Goal: Information Seeking & Learning: Check status

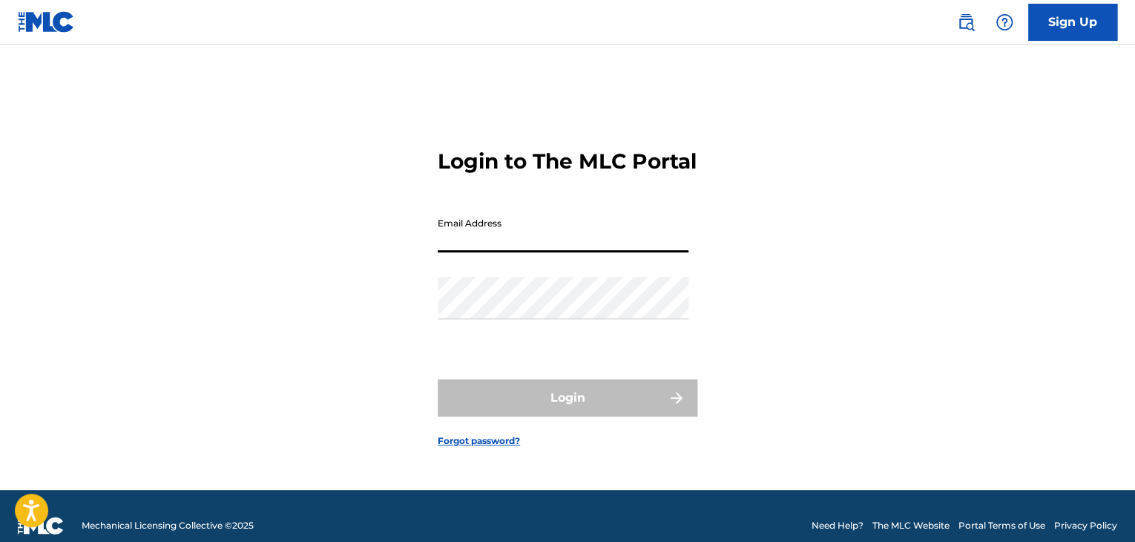
click at [562, 252] on input "Email Address" at bounding box center [563, 231] width 251 height 42
type input "[EMAIL_ADDRESS][DOMAIN_NAME]"
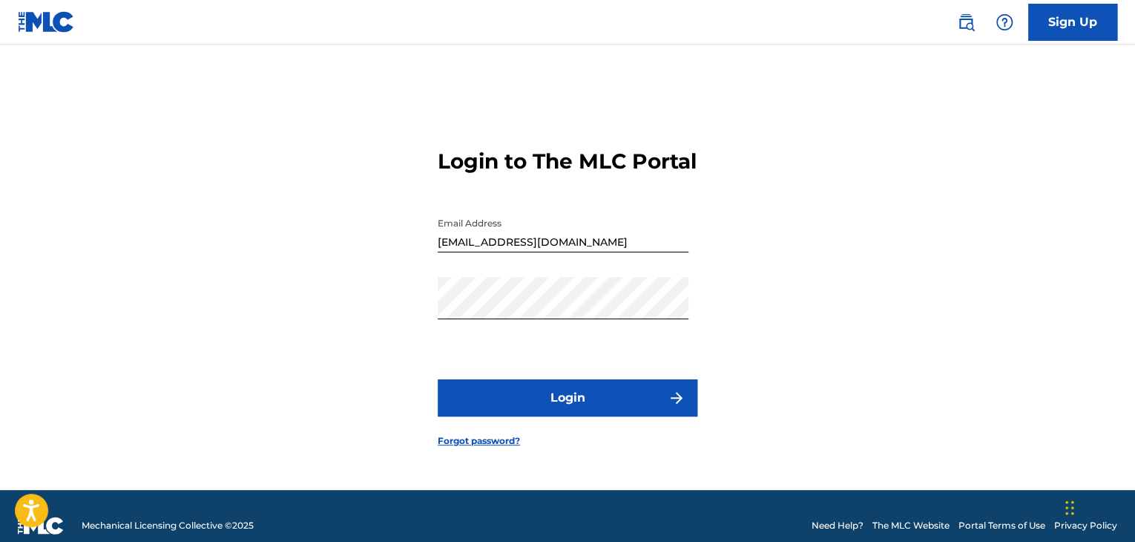
click at [552, 406] on button "Login" at bounding box center [568, 397] width 260 height 37
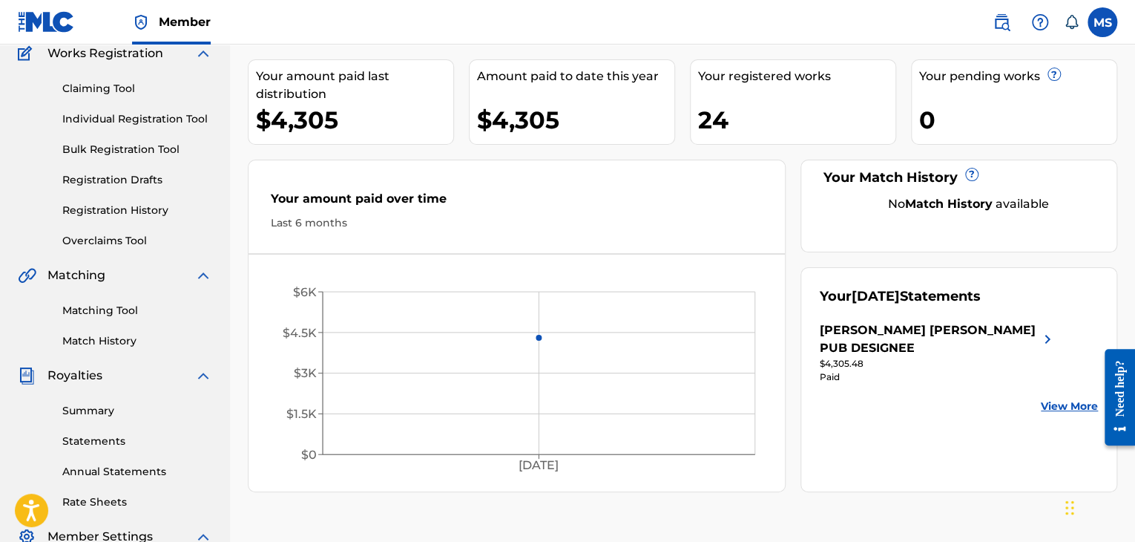
scroll to position [127, 0]
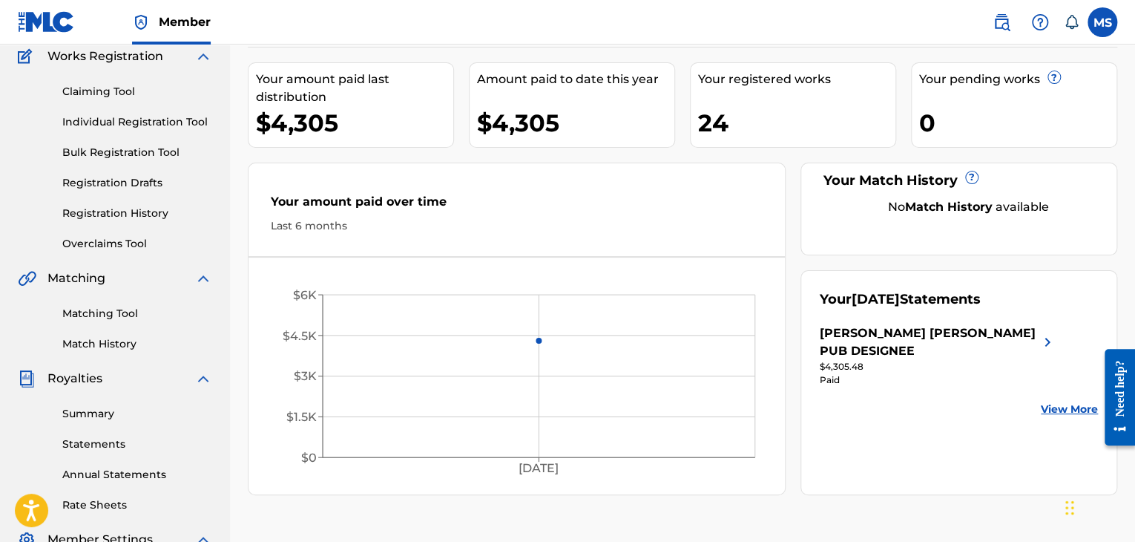
click at [1073, 401] on link "View More" at bounding box center [1069, 409] width 57 height 16
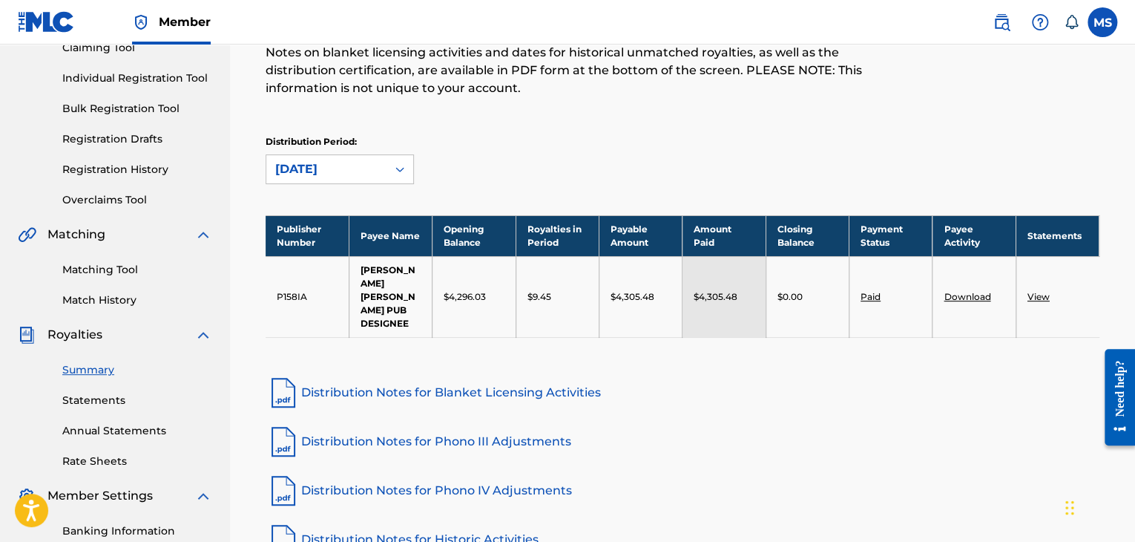
scroll to position [173, 0]
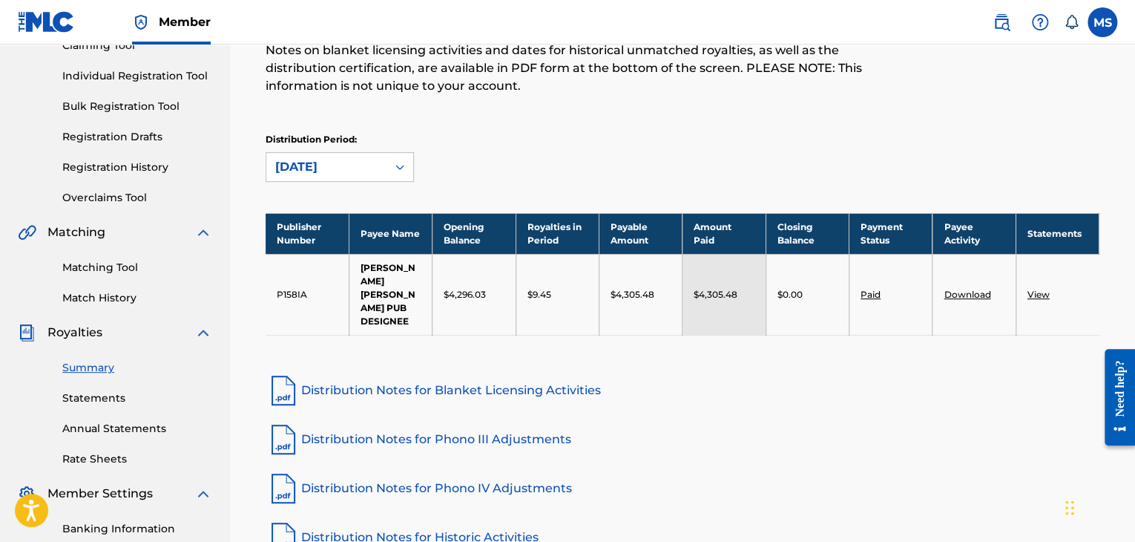
click at [1028, 292] on link "View" at bounding box center [1038, 294] width 22 height 11
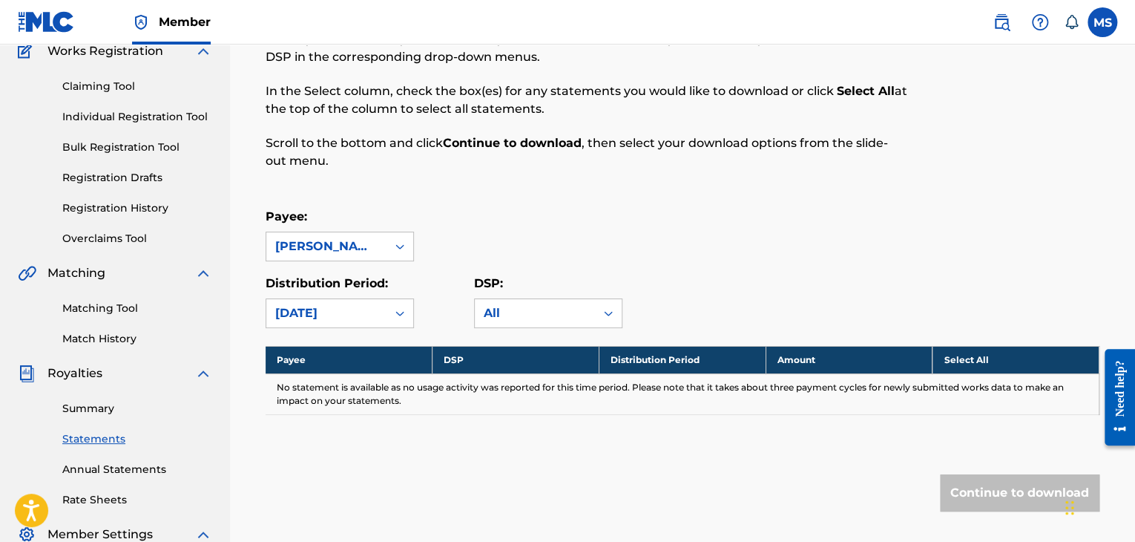
scroll to position [166, 0]
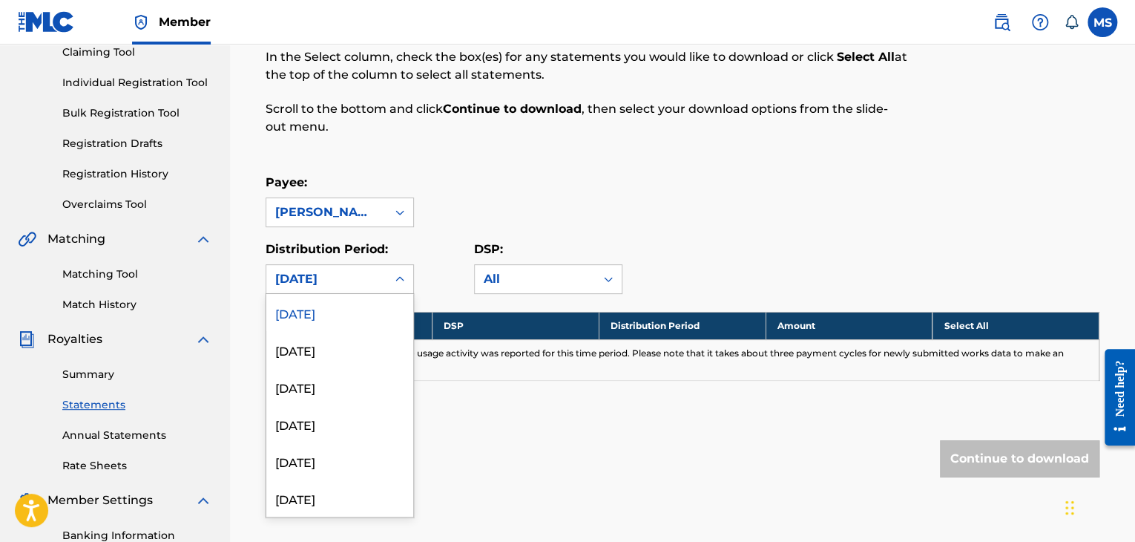
click at [381, 275] on div "[DATE]" at bounding box center [326, 279] width 120 height 28
click at [338, 352] on div "[DATE]" at bounding box center [339, 349] width 147 height 37
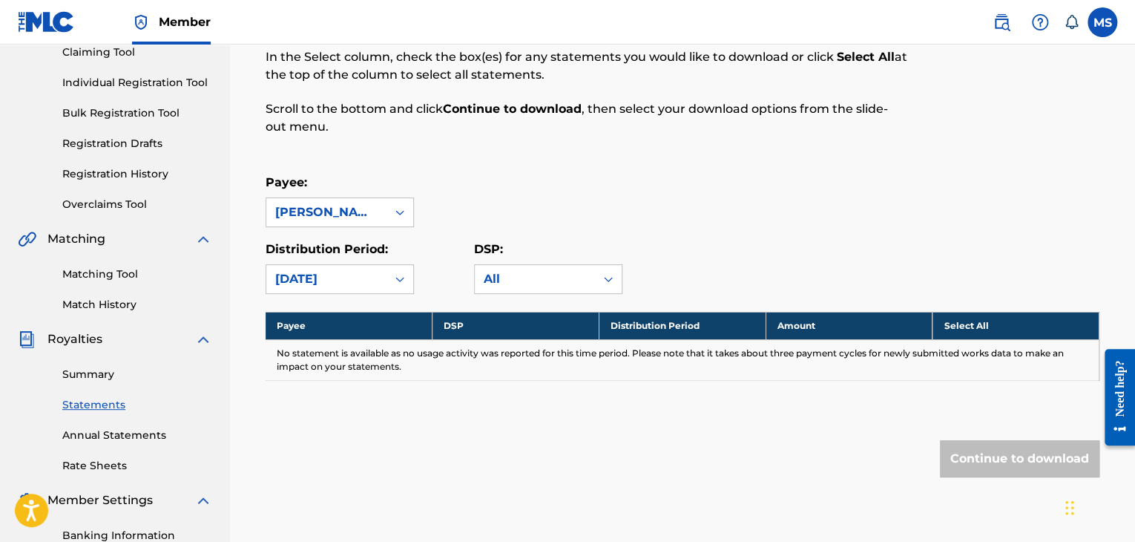
click at [964, 483] on div "Royalty Statements Select your desired payee from the Payee drop-down menu. The…" at bounding box center [682, 245] width 869 height 584
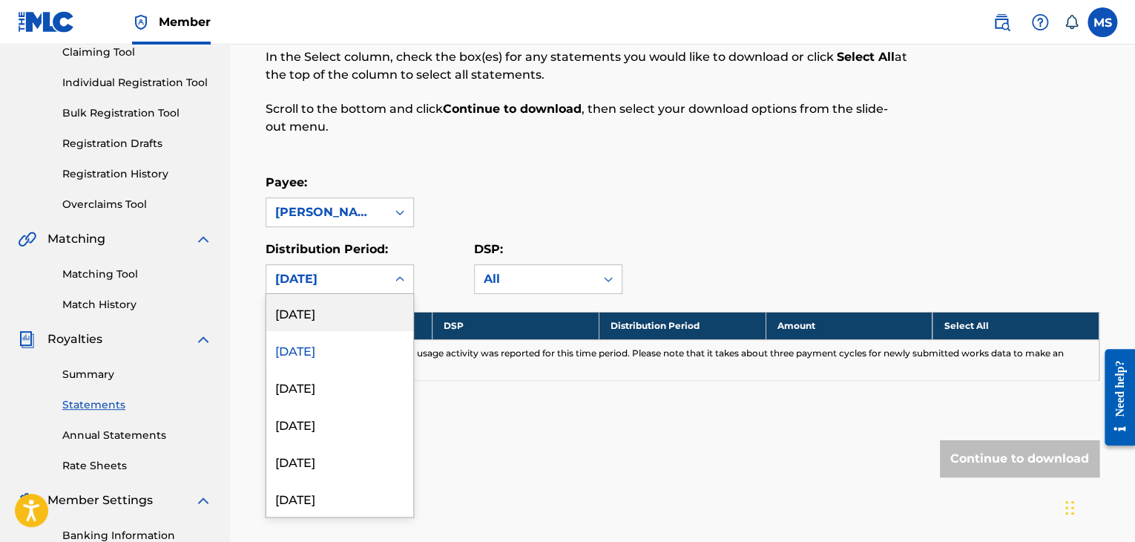
click at [370, 281] on div "[DATE]" at bounding box center [326, 279] width 102 height 18
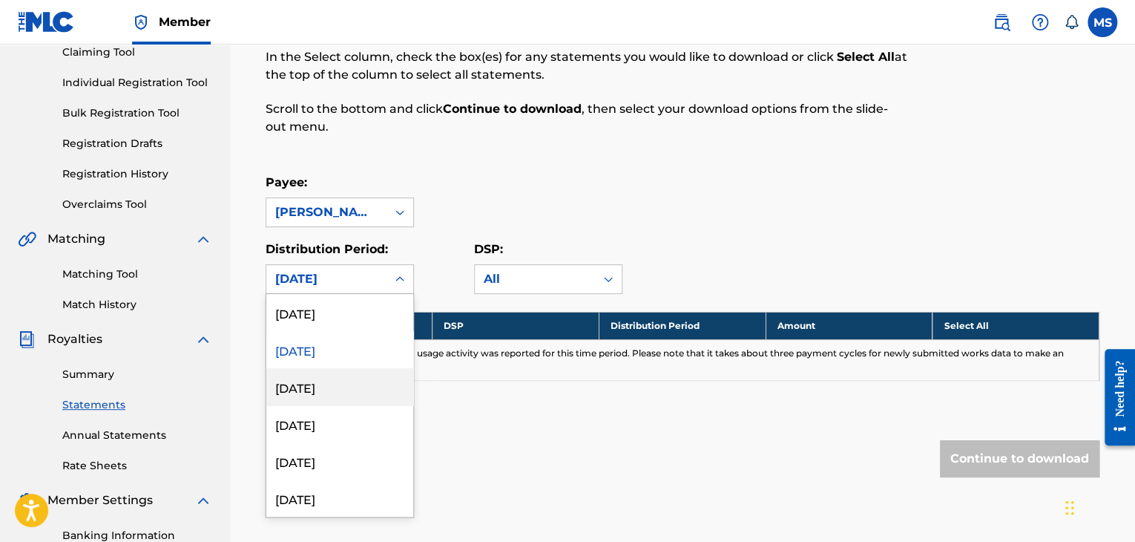
click at [329, 381] on div "[DATE]" at bounding box center [339, 386] width 147 height 37
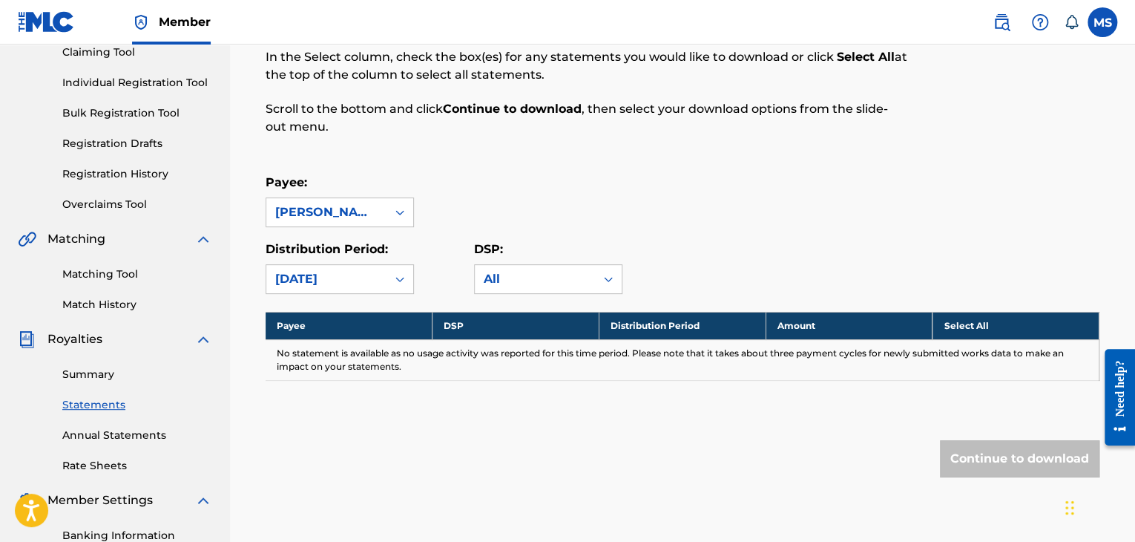
scroll to position [0, 0]
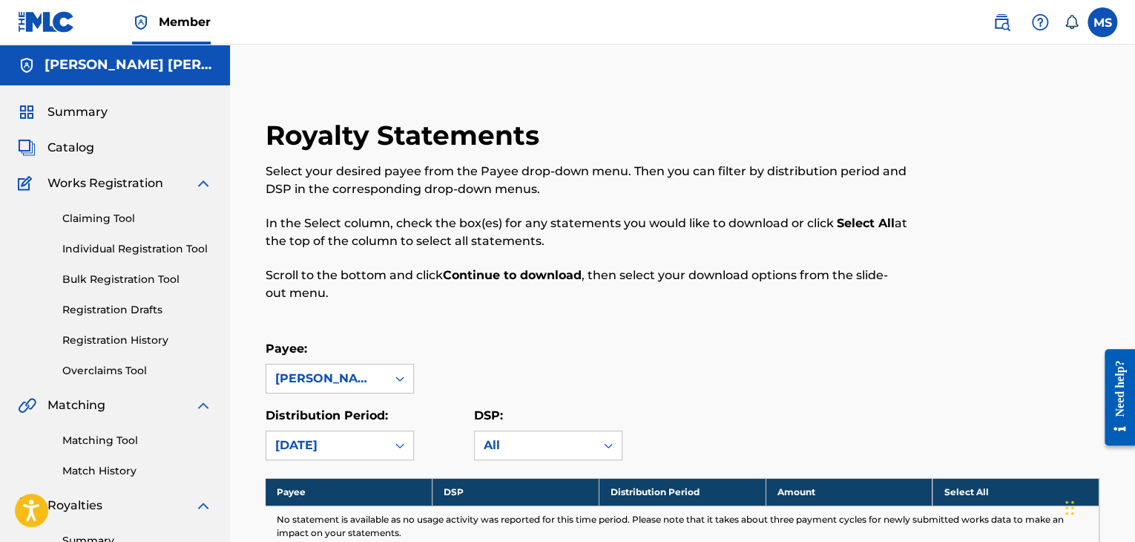
click at [96, 115] on span "Summary" at bounding box center [77, 112] width 60 height 18
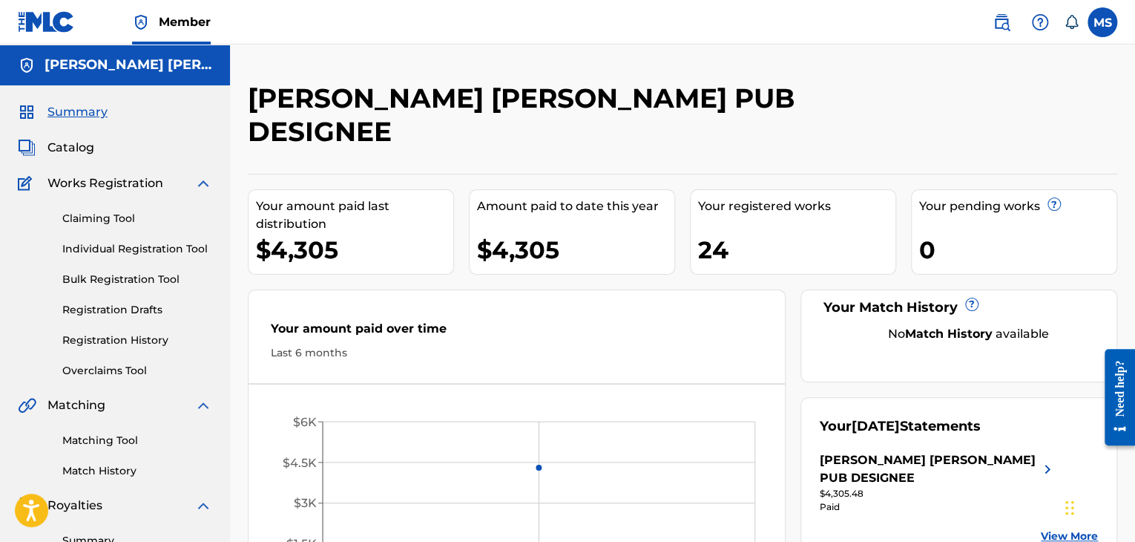
click at [74, 143] on span "Catalog" at bounding box center [70, 148] width 47 height 18
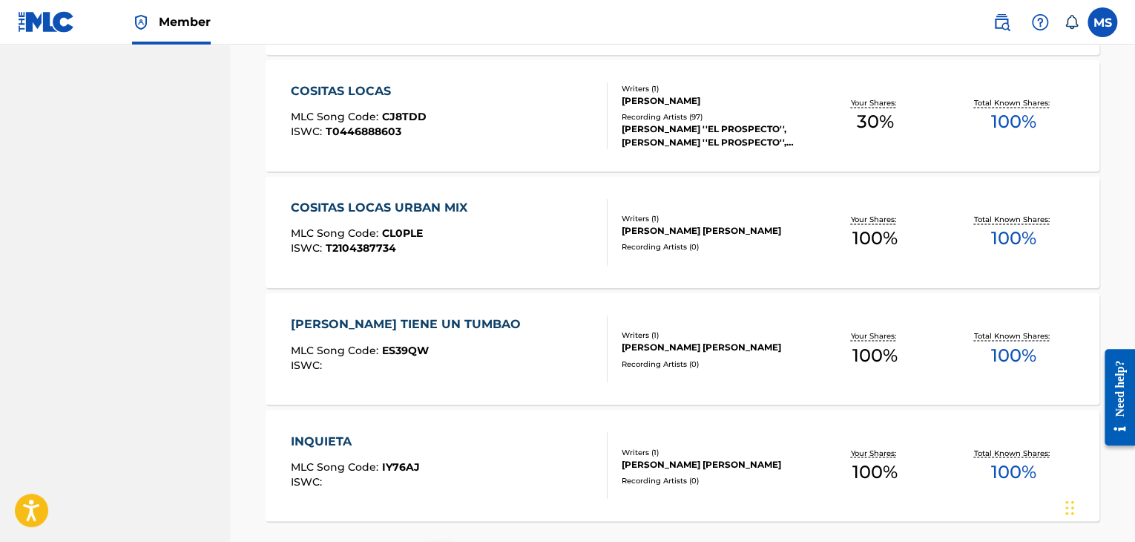
scroll to position [1193, 0]
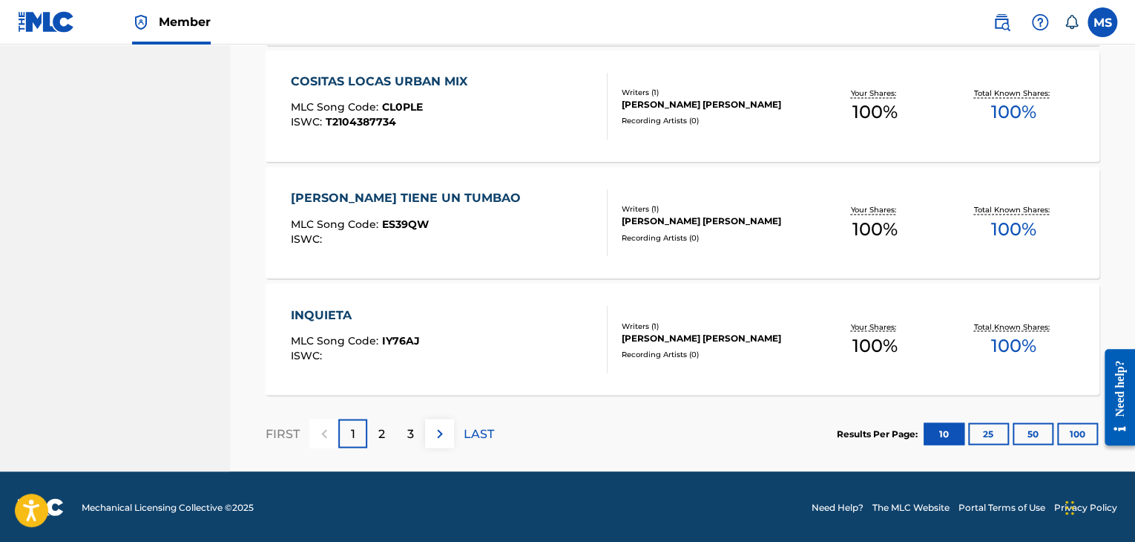
click at [384, 443] on div "2" at bounding box center [381, 432] width 29 height 29
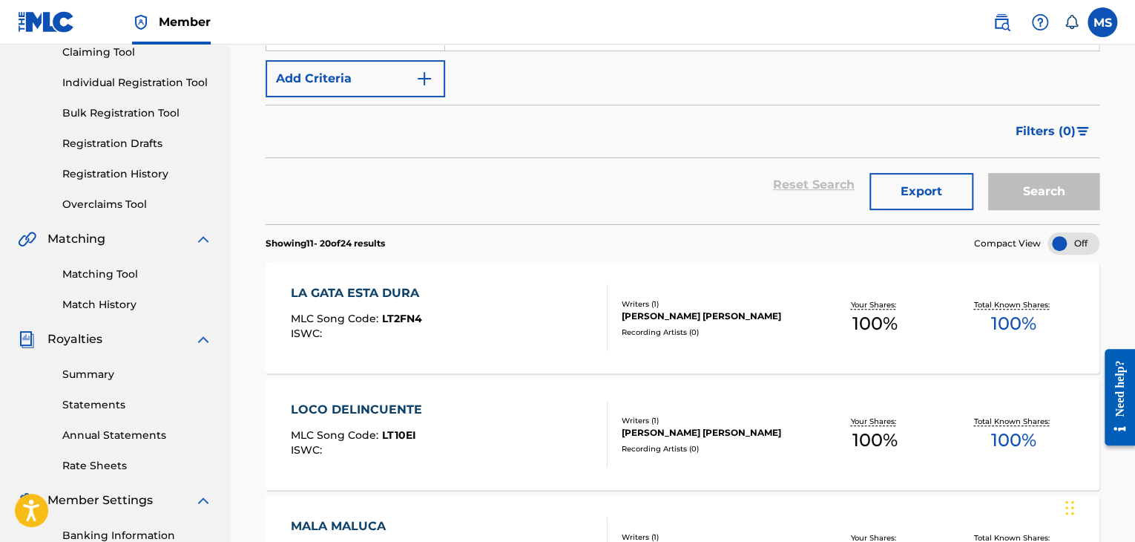
scroll to position [171, 0]
